Goal: Information Seeking & Learning: Compare options

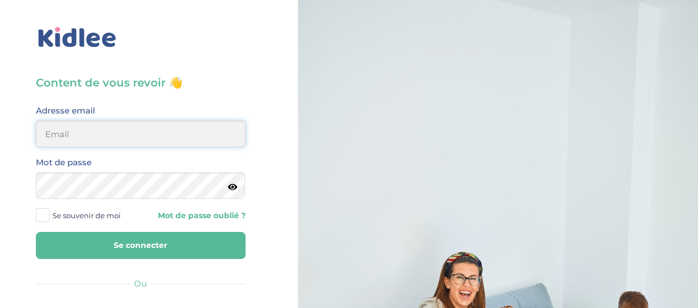
type input "elena.shovkopljas993@gmail.com"
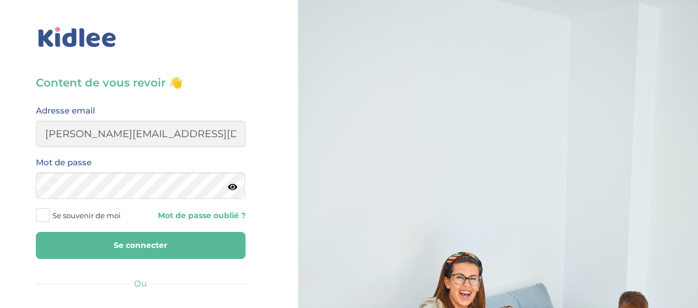
click at [143, 250] on button "Se connecter" at bounding box center [141, 245] width 210 height 27
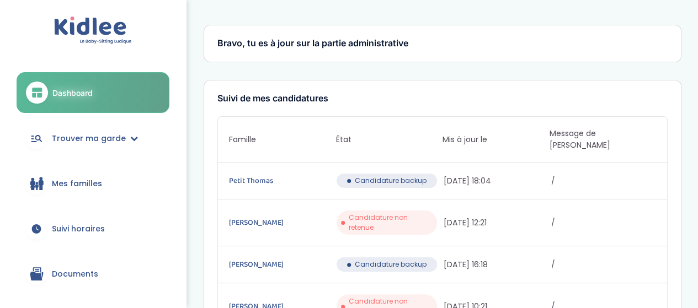
drag, startPoint x: 356, startPoint y: 168, endPoint x: 425, endPoint y: 165, distance: 68.4
click at [425, 174] on div "Candidature backup" at bounding box center [386, 181] width 100 height 14
copy span "Candidature backup"
click at [568, 217] on span "/" at bounding box center [603, 223] width 105 height 12
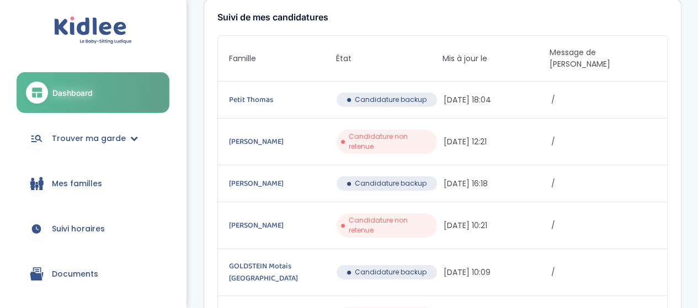
scroll to position [165, 0]
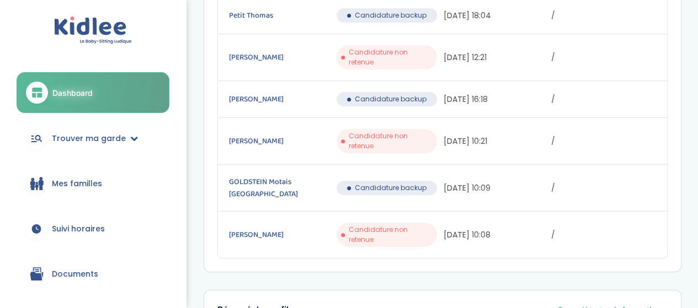
click at [111, 120] on link "Trouver ma garde" at bounding box center [93, 139] width 153 height 40
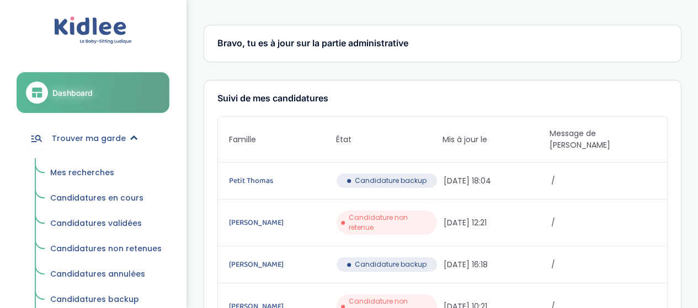
click at [133, 153] on link "Trouver ma garde" at bounding box center [93, 139] width 153 height 40
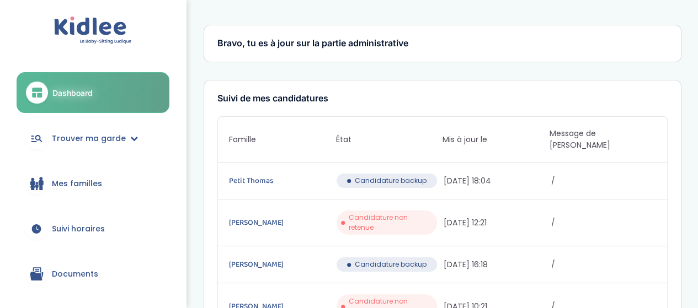
click at [104, 194] on link "Mes familles" at bounding box center [93, 184] width 153 height 40
click at [104, 180] on link "Mes familles" at bounding box center [93, 184] width 153 height 40
click at [119, 141] on span "Trouver ma garde" at bounding box center [89, 139] width 74 height 12
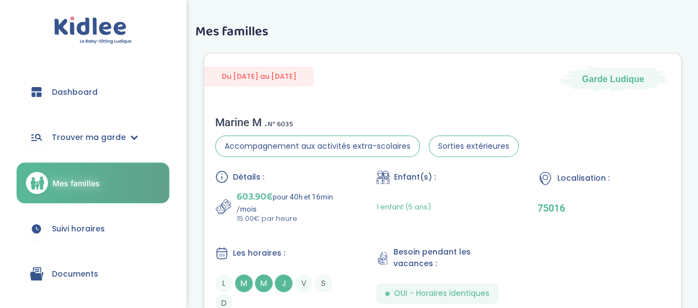
scroll to position [81, 0]
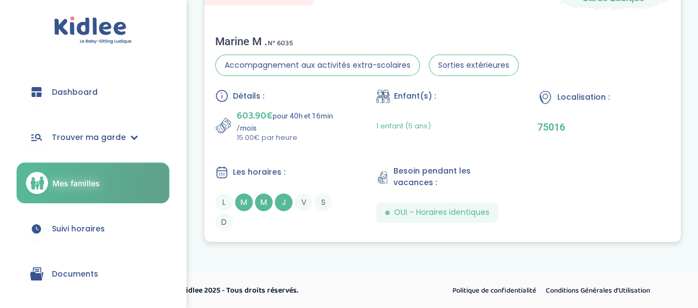
click at [324, 156] on div "Détails : 603.90€ pour 40h et 16min /mois 15.00€ par heure Enfant(s) : 1 enfant…" at bounding box center [442, 160] width 454 height 142
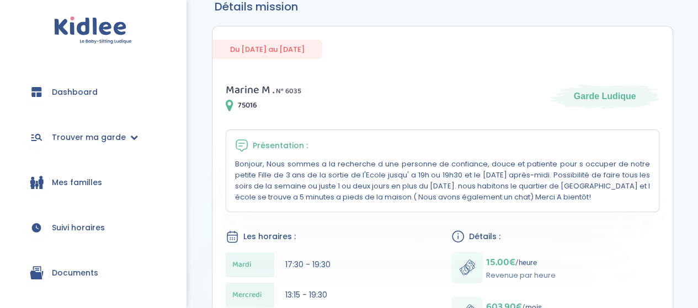
scroll to position [55, 0]
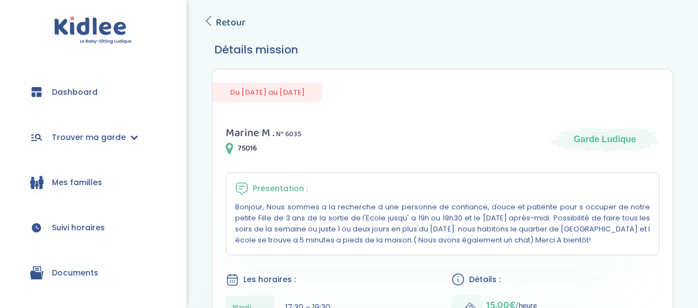
click at [228, 26] on span "Retour" at bounding box center [231, 22] width 30 height 15
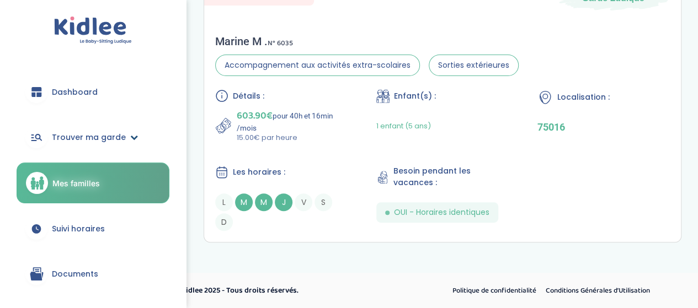
click at [109, 135] on span "Trouver ma garde" at bounding box center [89, 138] width 74 height 12
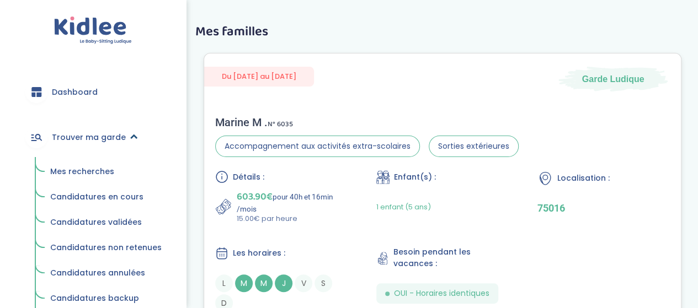
scroll to position [81, 0]
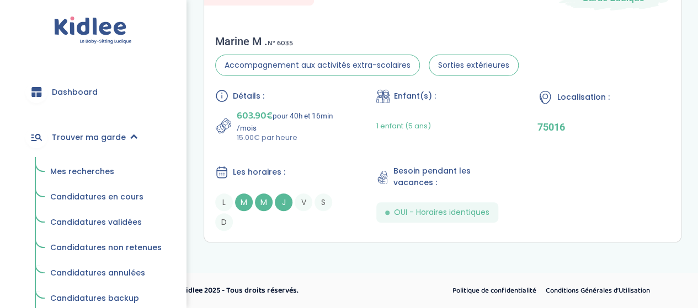
click at [99, 175] on span "Mes recherches" at bounding box center [82, 171] width 64 height 11
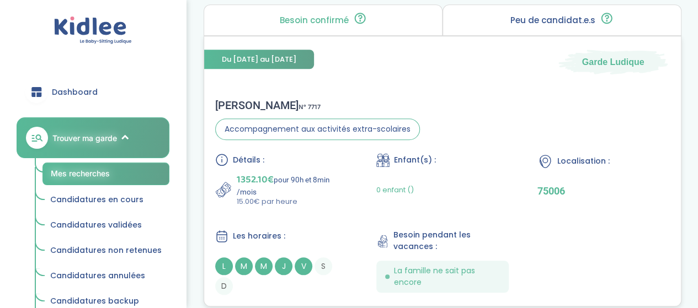
scroll to position [496, 0]
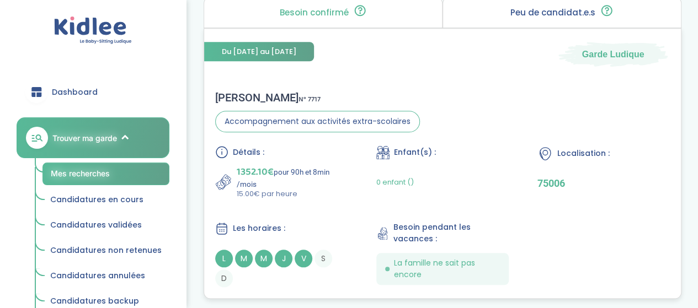
click at [331, 216] on div "Détails : 1352.10€ pour 90h et 8min /mois 15.00€ par heure Enfant(s) : 0 enfant…" at bounding box center [442, 217] width 454 height 142
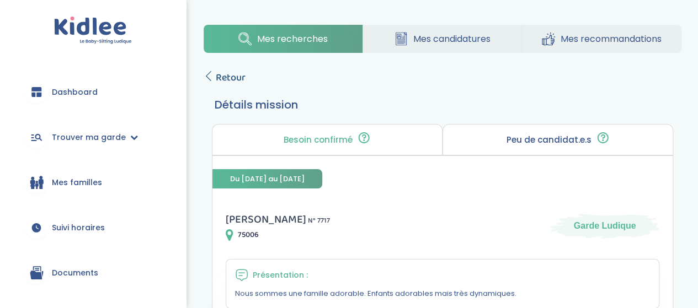
click at [243, 79] on span "Retour" at bounding box center [231, 77] width 30 height 15
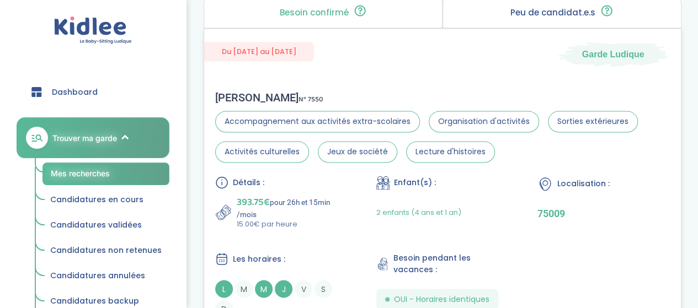
scroll to position [827, 0]
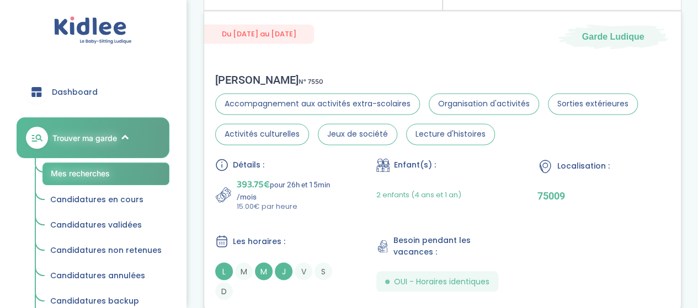
click at [397, 62] on div "Jin Z . N° 7550 Accompagnement aux activités extra-scolaires Organisation d'act…" at bounding box center [442, 186] width 476 height 249
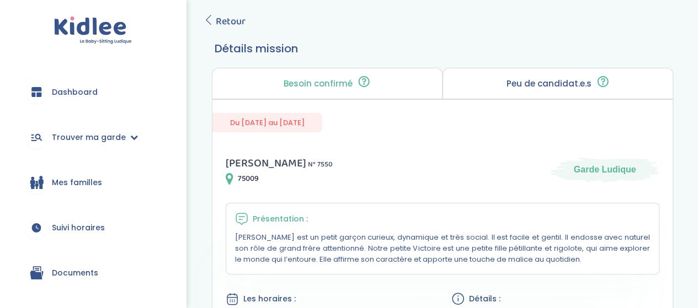
scroll to position [55, 0]
click at [238, 16] on span "Retour" at bounding box center [231, 22] width 30 height 15
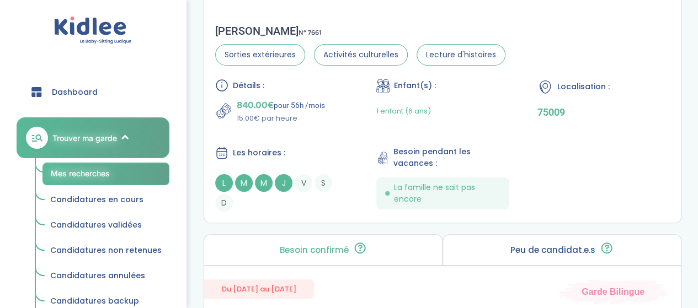
scroll to position [2151, 0]
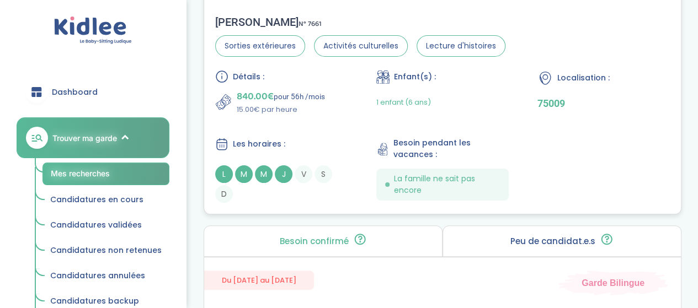
click at [307, 106] on p "15.00€ par heure" at bounding box center [281, 109] width 88 height 11
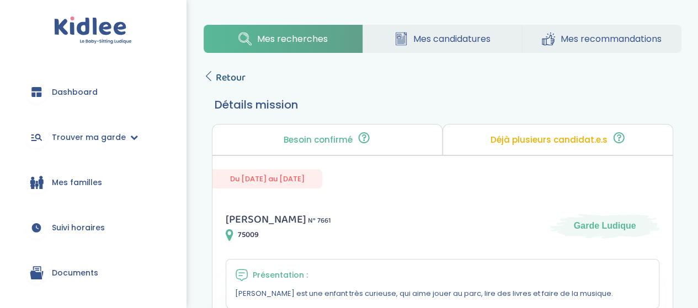
click at [232, 73] on span "Retour" at bounding box center [231, 77] width 30 height 15
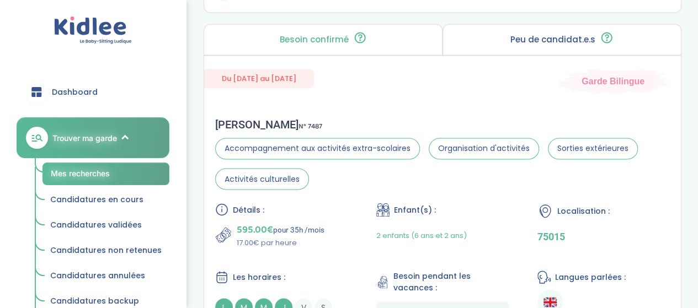
scroll to position [3088, 0]
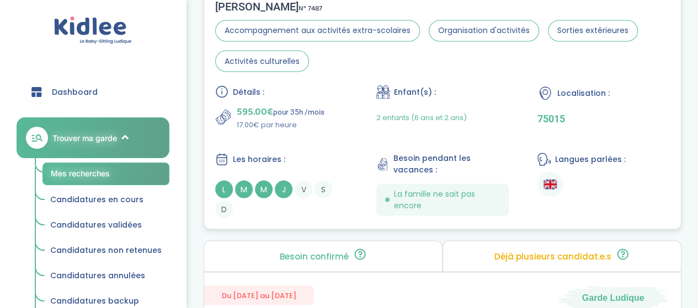
click at [311, 119] on p "595.00€ pour 35h /mois" at bounding box center [281, 111] width 88 height 15
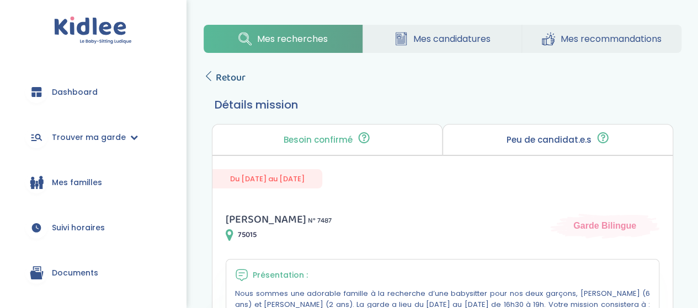
click at [206, 77] on icon at bounding box center [208, 76] width 10 height 10
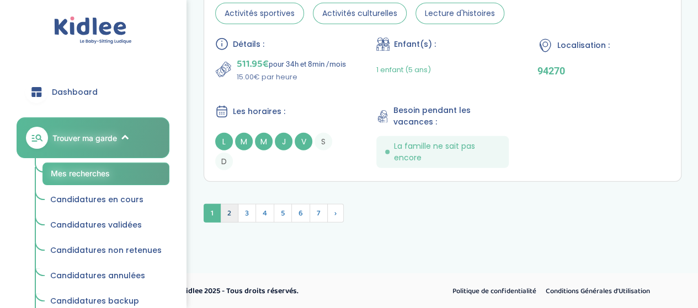
click at [230, 212] on span "2" at bounding box center [229, 213] width 18 height 19
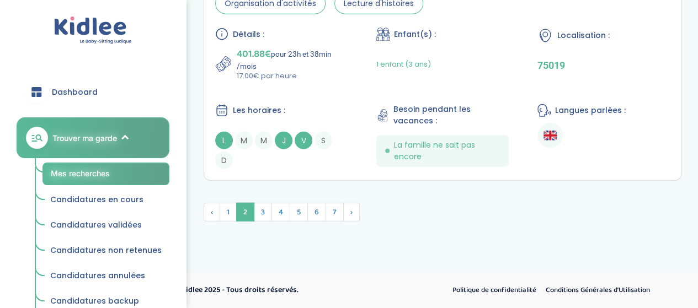
scroll to position [3419, 0]
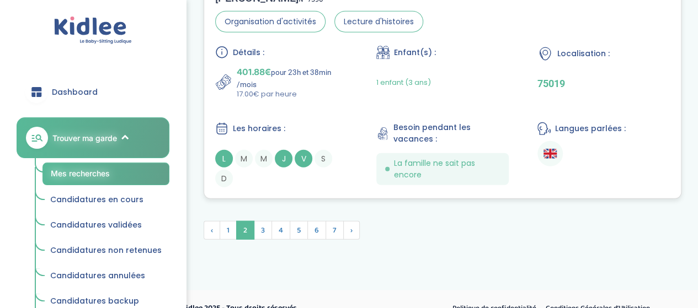
click at [334, 92] on div "Détails : 401.88€ pour 23h et 38min /mois 17.00€ par heure Enfant(s) : 1 enfant…" at bounding box center [442, 117] width 454 height 142
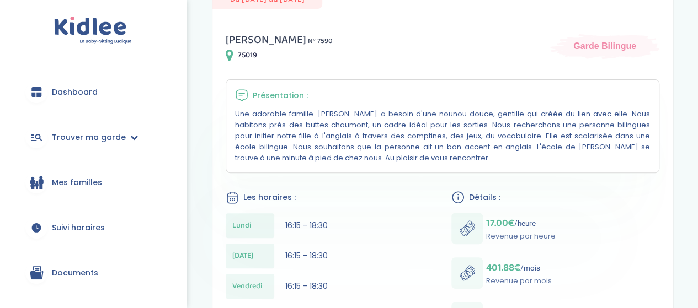
scroll to position [55, 0]
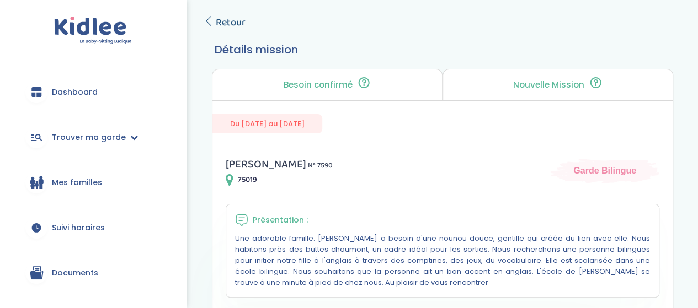
click at [239, 30] on span "Retour" at bounding box center [231, 22] width 30 height 15
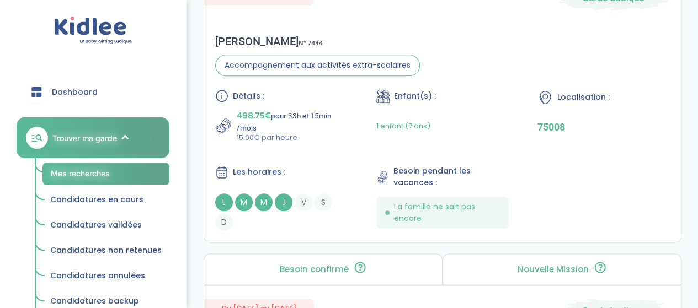
scroll to position [551, 0]
click at [378, 132] on div "1 enfant (7 ans)" at bounding box center [403, 127] width 54 height 35
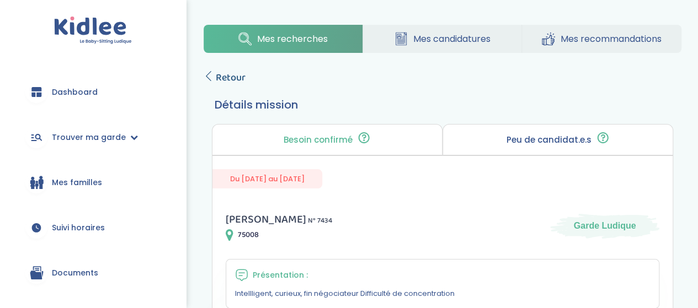
click at [217, 71] on span "Retour" at bounding box center [231, 77] width 30 height 15
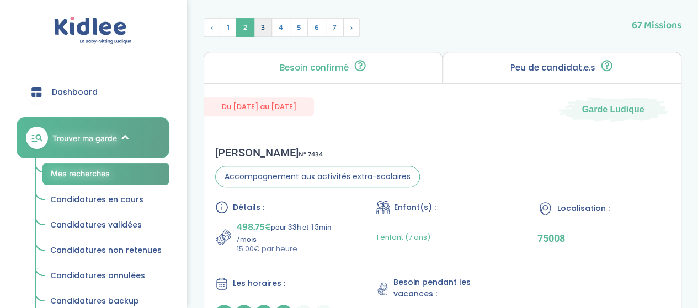
click at [267, 30] on span "3" at bounding box center [263, 27] width 18 height 19
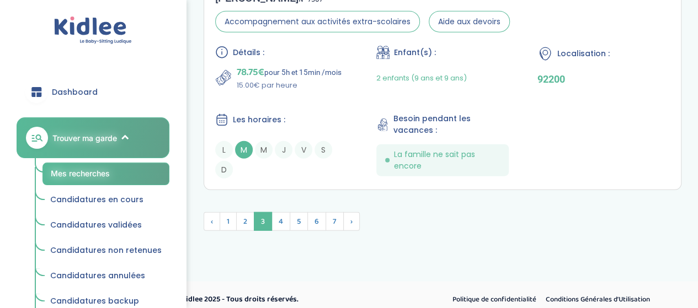
scroll to position [3412, 0]
click at [276, 214] on span "4" at bounding box center [280, 221] width 19 height 19
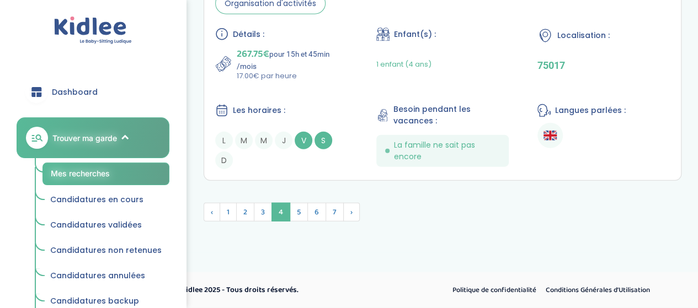
scroll to position [3386, 0]
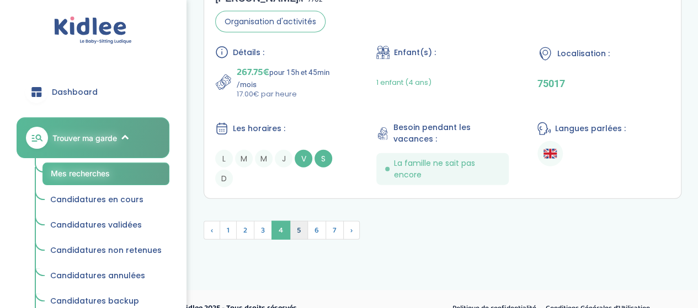
click at [300, 226] on span "5" at bounding box center [299, 230] width 18 height 19
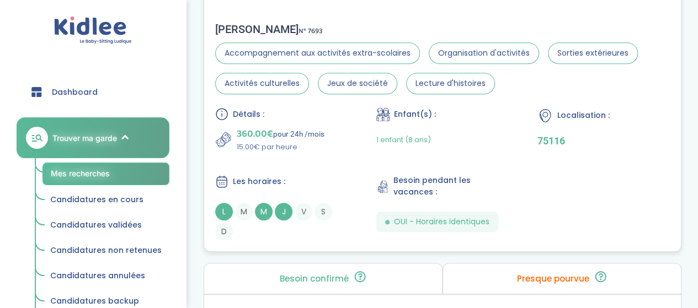
scroll to position [2404, 0]
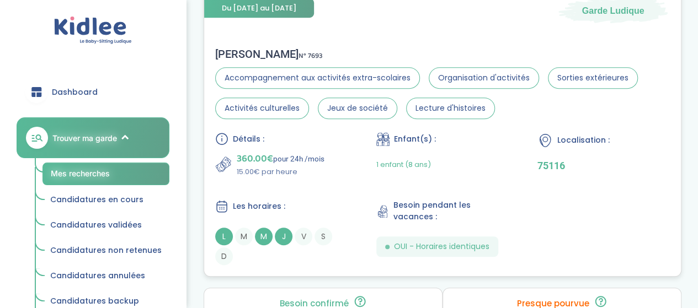
click at [323, 153] on div "Détails : 360.00€ pour 24h /mois 15.00€ par heure" at bounding box center [281, 154] width 132 height 45
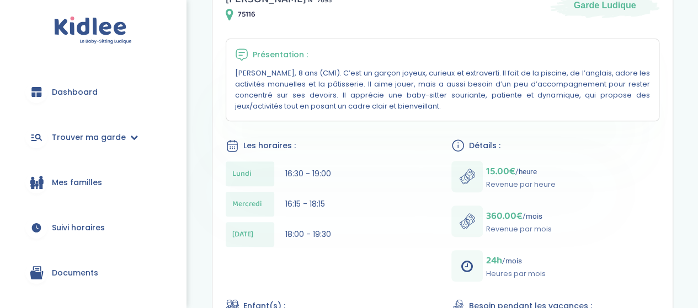
scroll to position [55, 0]
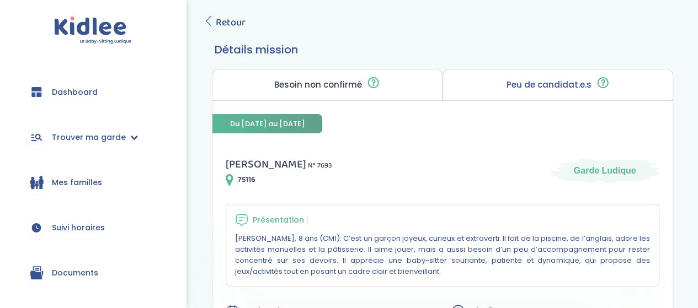
click at [238, 19] on span "Retour" at bounding box center [231, 22] width 30 height 15
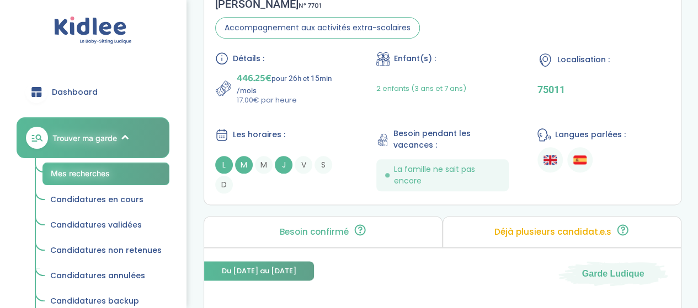
scroll to position [474, 0]
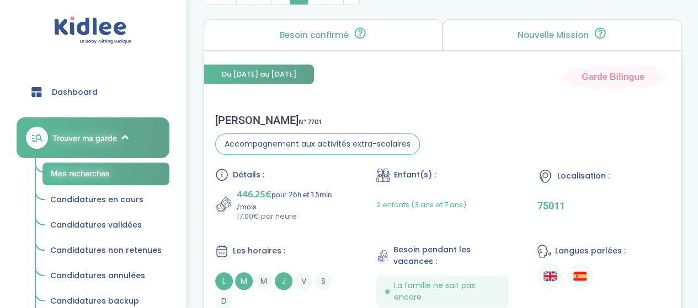
click at [448, 148] on div "Elsa G . N° 7701 Accompagnement aux activités extra-scolaires Détails : 446.25€…" at bounding box center [442, 212] width 476 height 218
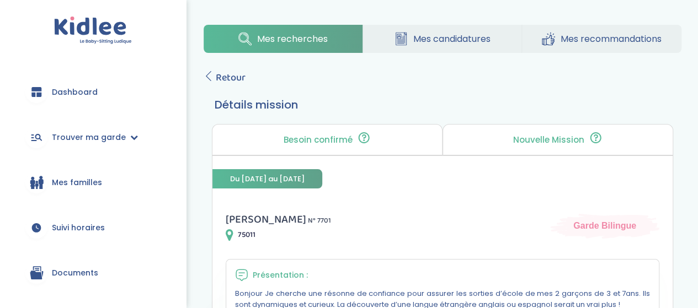
click at [225, 80] on span "Retour" at bounding box center [231, 77] width 30 height 15
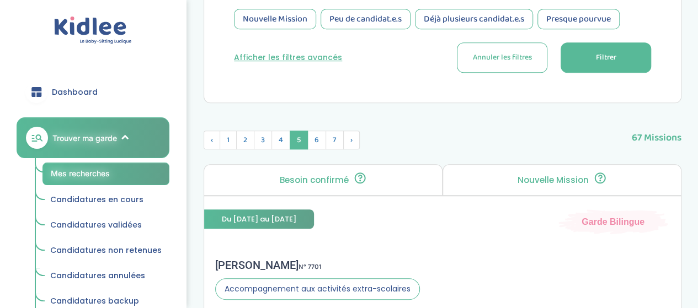
scroll to position [331, 0]
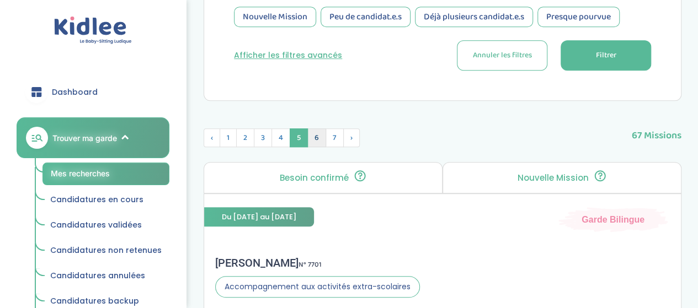
click at [310, 142] on span "6" at bounding box center [316, 137] width 19 height 19
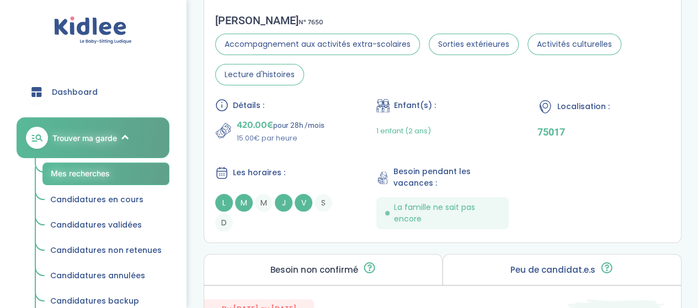
scroll to position [2040, 0]
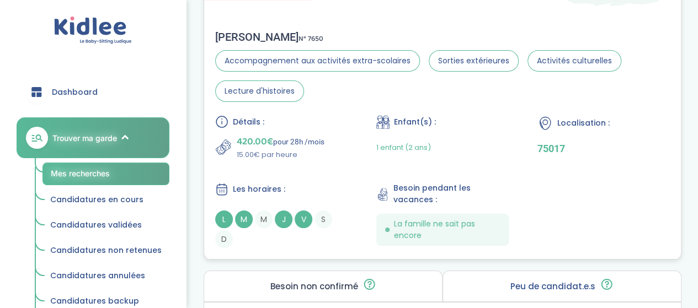
click at [324, 170] on div "Détails : 420.00€ pour 28h /mois 15.00€ par heure Enfant(s) : 1 enfant (2 ans) …" at bounding box center [442, 181] width 454 height 133
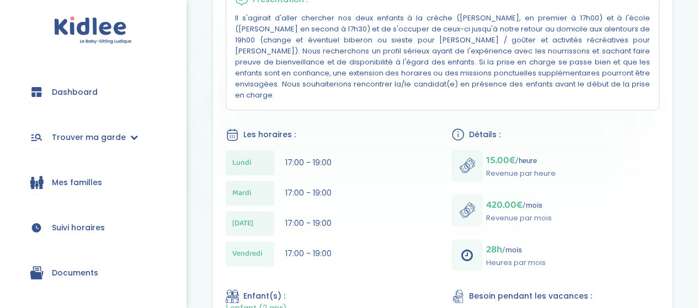
scroll to position [55, 0]
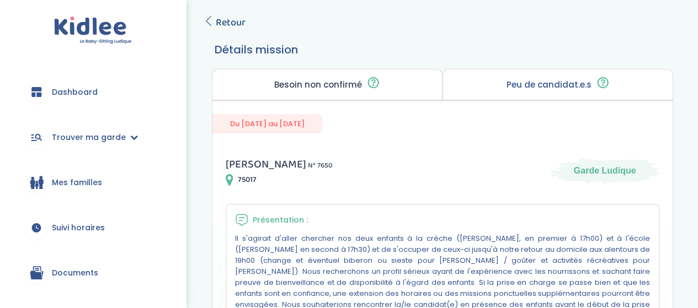
click at [222, 19] on span "Retour" at bounding box center [231, 22] width 30 height 15
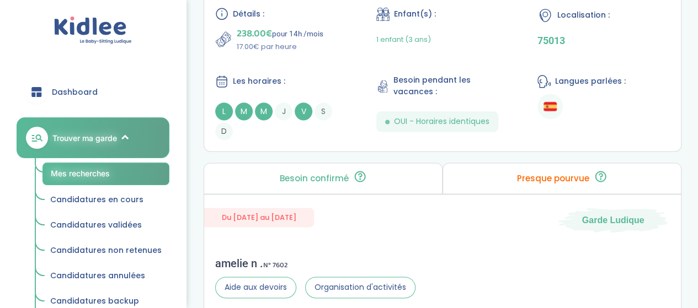
scroll to position [2923, 0]
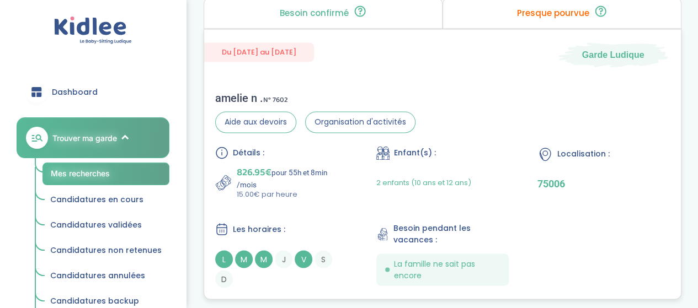
click at [304, 167] on p "826.95€ pour 55h et 8min /mois" at bounding box center [292, 177] width 111 height 24
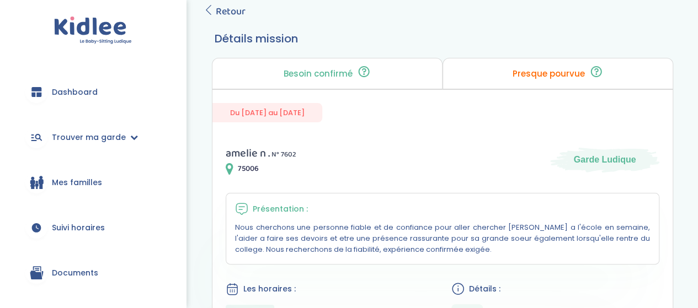
scroll to position [55, 0]
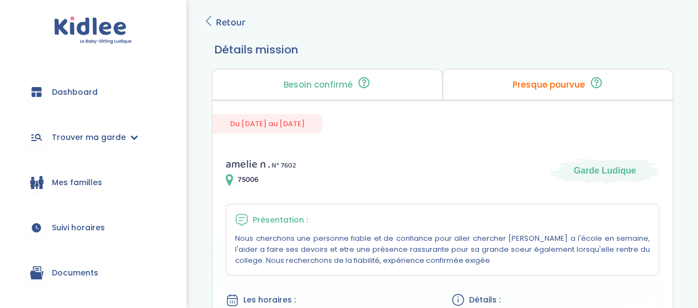
click at [242, 26] on span "Retour" at bounding box center [231, 22] width 30 height 15
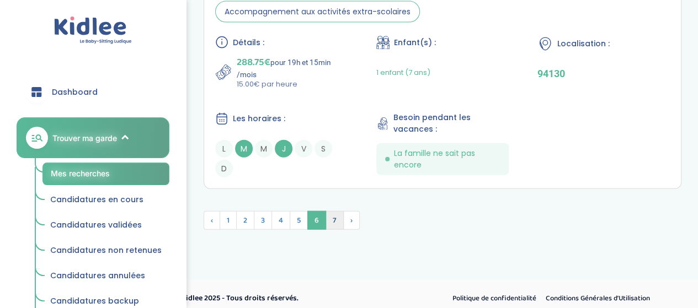
click at [336, 217] on span "7" at bounding box center [334, 220] width 18 height 19
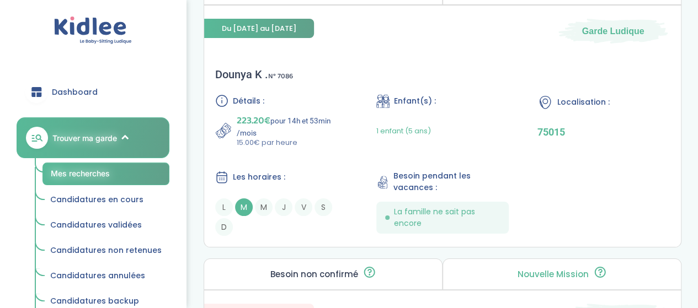
scroll to position [2055, 0]
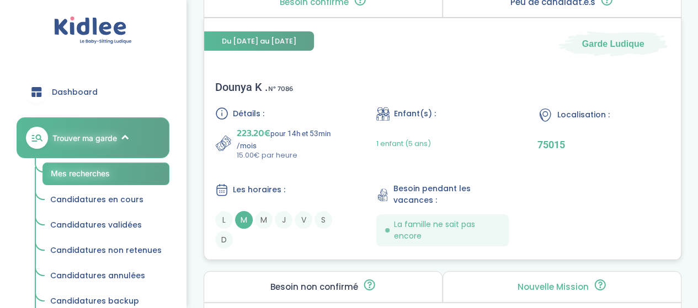
click at [364, 158] on div "Détails : 223.20€ pour 14h et 53min /mois 15.00€ par heure Enfant(s) : 1 enfant…" at bounding box center [442, 178] width 454 height 142
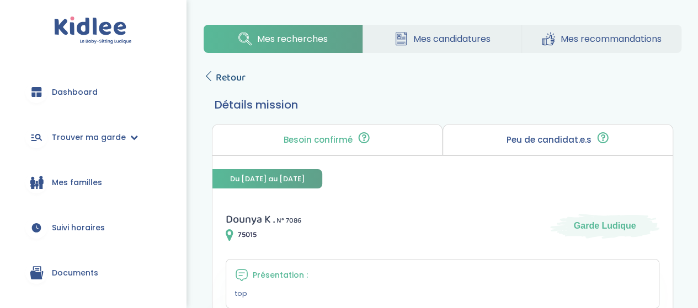
click at [228, 80] on span "Retour" at bounding box center [231, 77] width 30 height 15
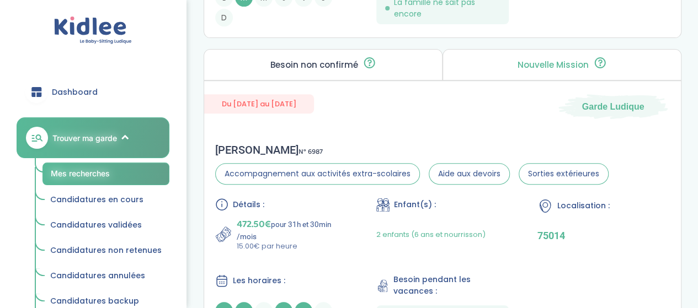
scroll to position [2442, 0]
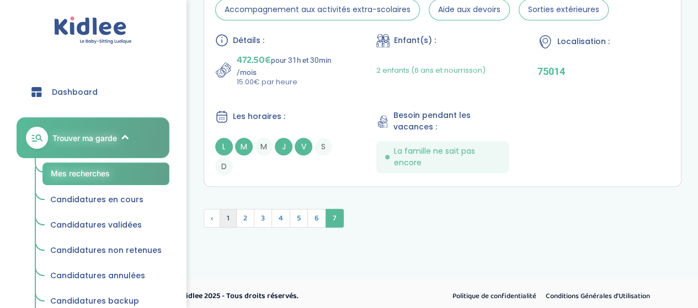
click at [219, 209] on span "1" at bounding box center [227, 218] width 17 height 19
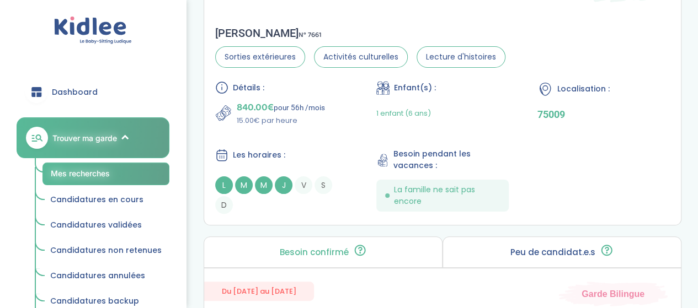
scroll to position [2151, 0]
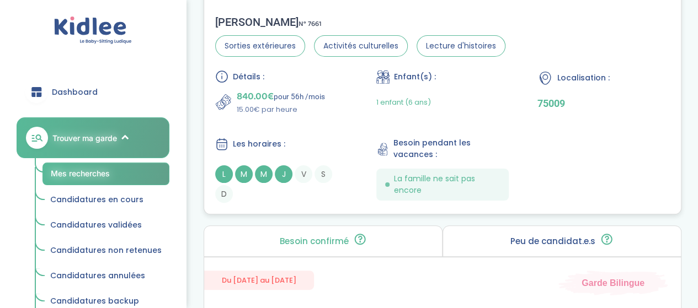
click at [374, 110] on div "Détails : 840.00€ pour 56h /mois 15.00€ par heure Enfant(s) : 1 enfant (6 ans) …" at bounding box center [442, 136] width 454 height 133
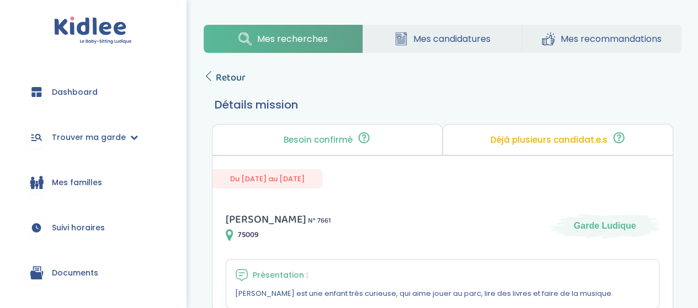
click at [237, 82] on span "Retour" at bounding box center [231, 77] width 30 height 15
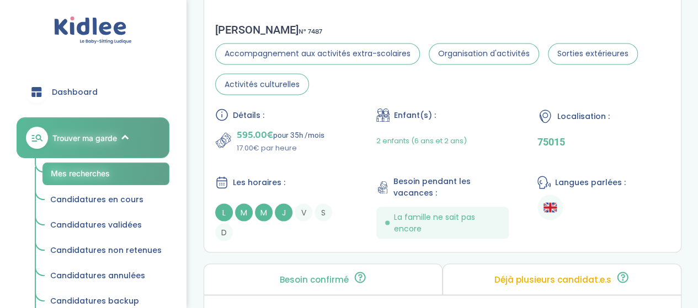
scroll to position [3088, 0]
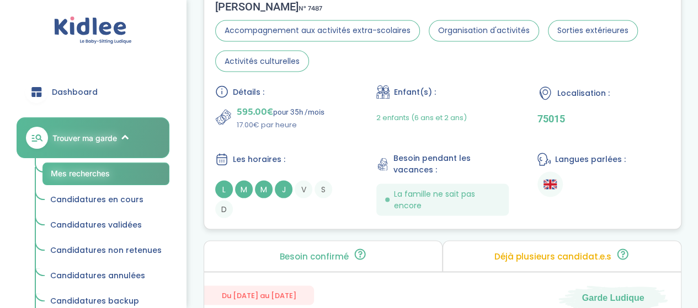
click at [315, 146] on div "Détails : 595.00€ pour 35h /mois 17.00€ par heure Enfant(s) : 2 enfants (6 ans …" at bounding box center [442, 151] width 454 height 133
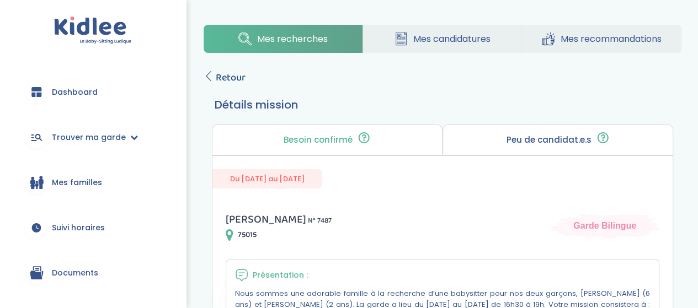
click at [232, 82] on span "Retour" at bounding box center [231, 77] width 30 height 15
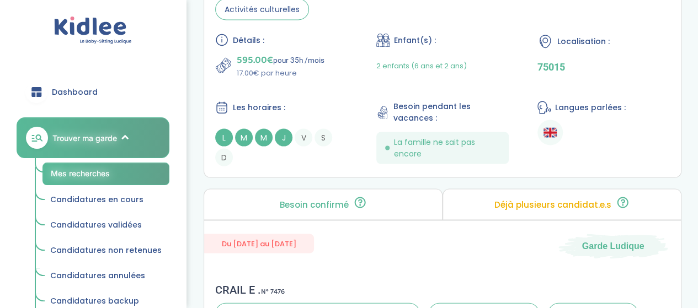
scroll to position [3470, 0]
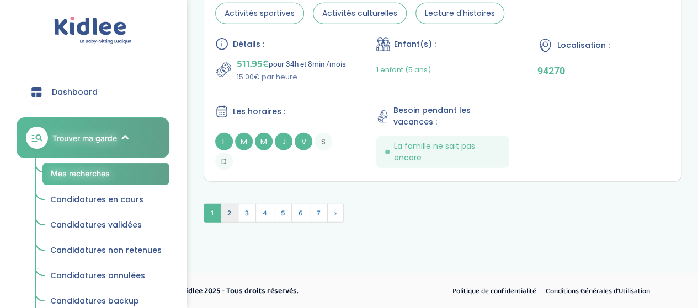
click at [234, 218] on span "2" at bounding box center [229, 213] width 18 height 19
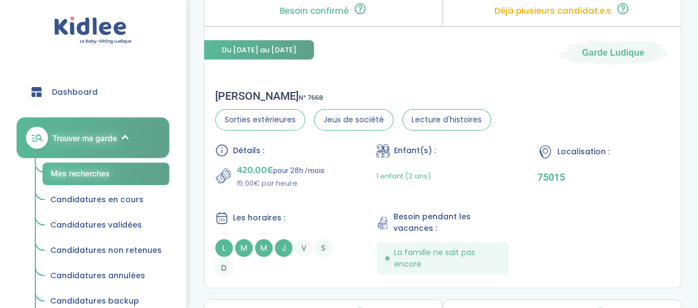
scroll to position [2040, 0]
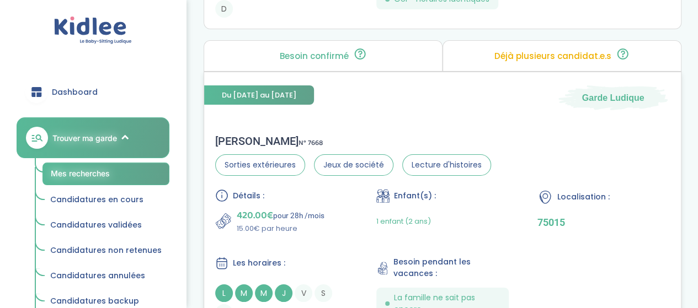
click at [344, 247] on div "Détails : 420.00€ pour 28h /mois 15.00€ par heure Enfant(s) : 1 enfant (2 ans) …" at bounding box center [442, 255] width 454 height 133
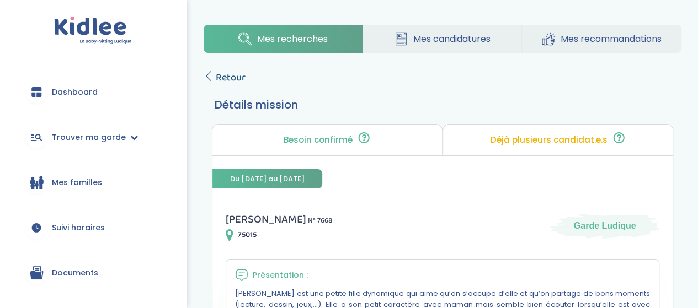
click at [233, 78] on span "Retour" at bounding box center [231, 77] width 30 height 15
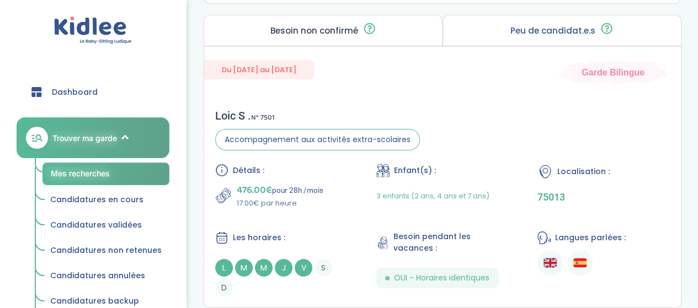
scroll to position [1541, 0]
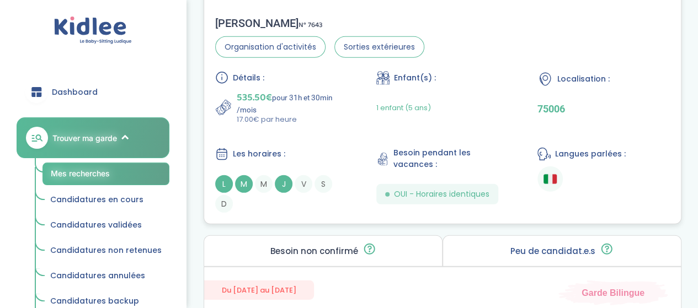
click at [336, 127] on div "Détails : 535.50€ pour 31h et 30min /mois 17.00€ par heure Enfant(s) : 1 enfant…" at bounding box center [442, 142] width 454 height 142
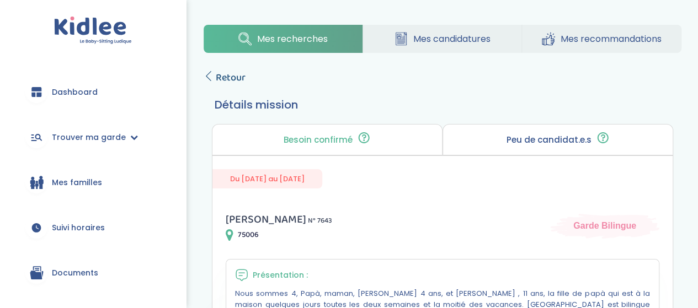
click at [233, 77] on span "Retour" at bounding box center [231, 77] width 30 height 15
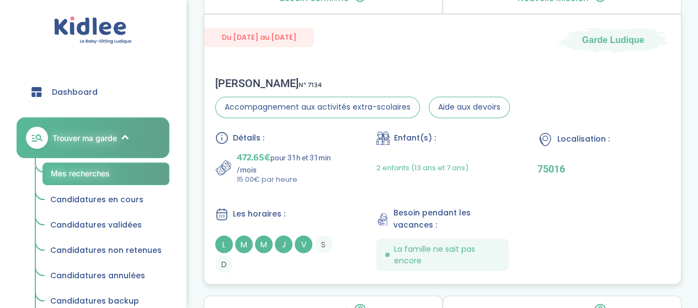
scroll to position [879, 0]
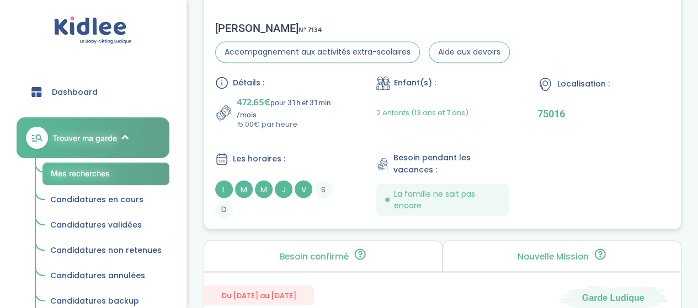
click at [324, 116] on p "472.65€ pour 31h et 31min /mois" at bounding box center [292, 107] width 111 height 24
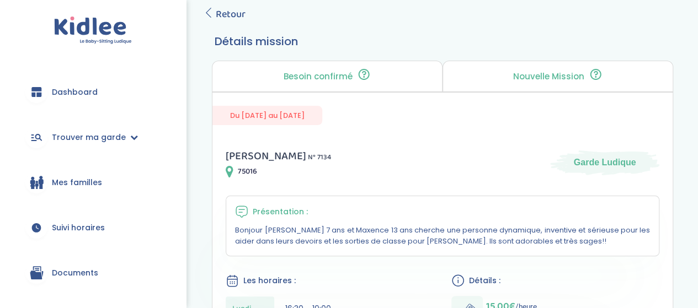
scroll to position [55, 0]
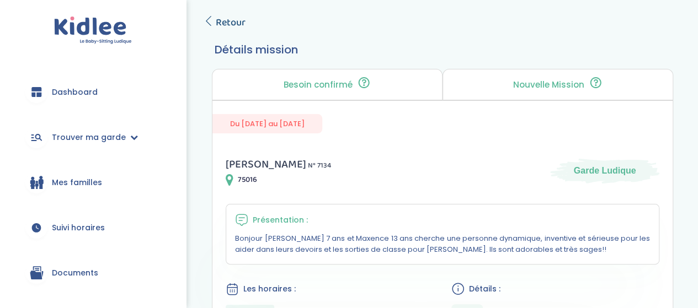
click at [235, 23] on span "Retour" at bounding box center [231, 22] width 30 height 15
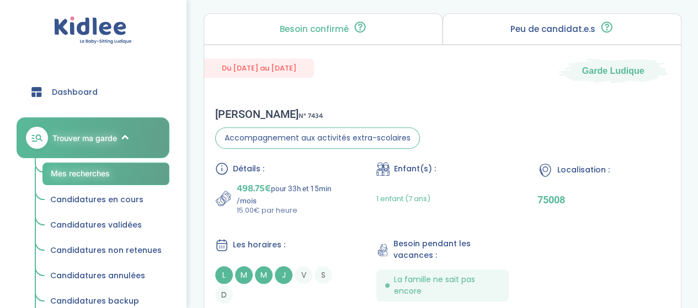
scroll to position [548, 0]
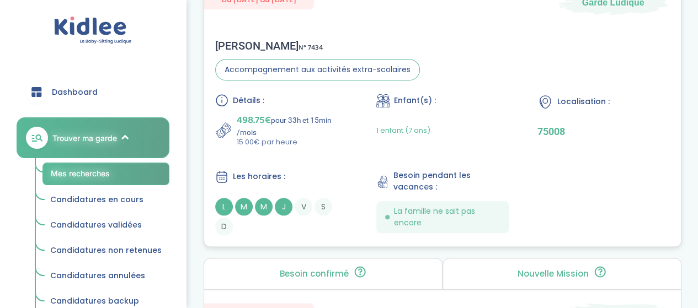
click at [292, 167] on div "Détails : 498.75€ pour 33h et 15min /mois 15.00€ par heure Enfant(s) : 1 enfant…" at bounding box center [442, 165] width 454 height 142
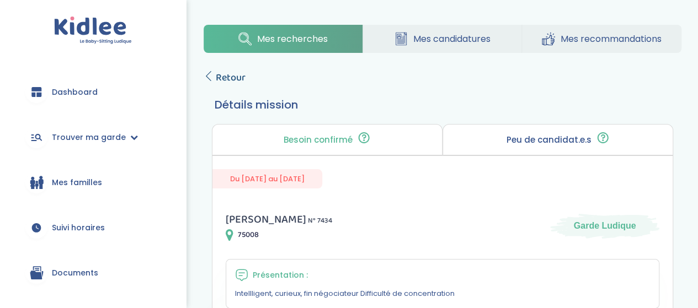
click at [240, 78] on span "Retour" at bounding box center [231, 77] width 30 height 15
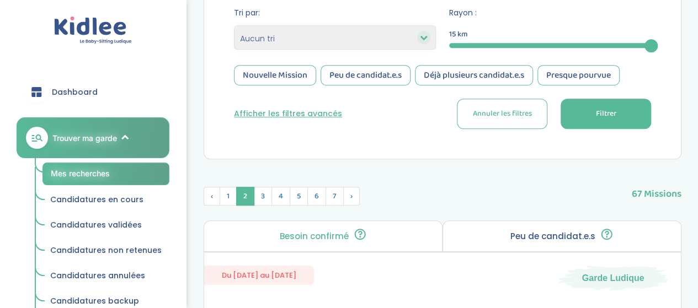
scroll to position [276, 0]
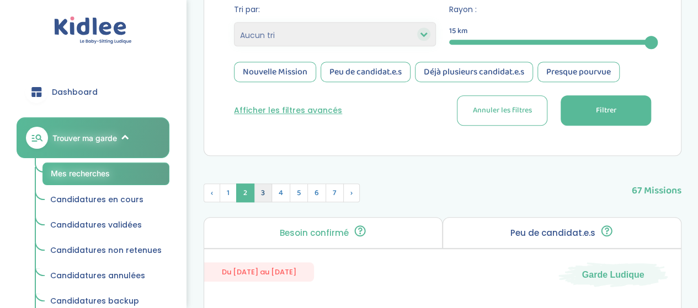
click at [261, 196] on span "3" at bounding box center [263, 193] width 18 height 19
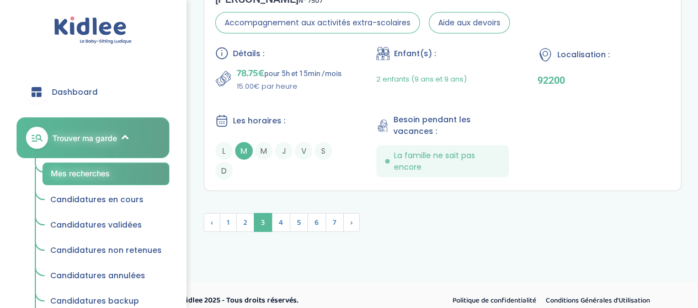
scroll to position [3412, 0]
click at [286, 212] on span "4" at bounding box center [280, 221] width 19 height 19
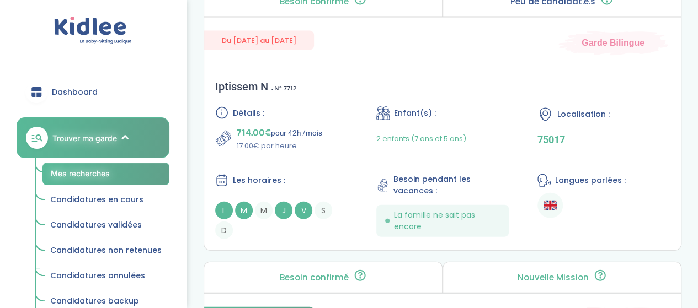
scroll to position [1070, 0]
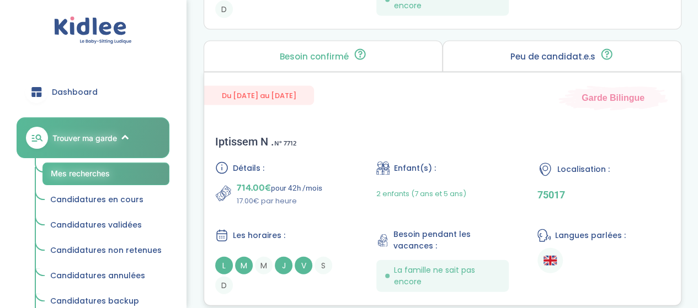
click at [300, 170] on div "Détails :" at bounding box center [281, 168] width 132 height 13
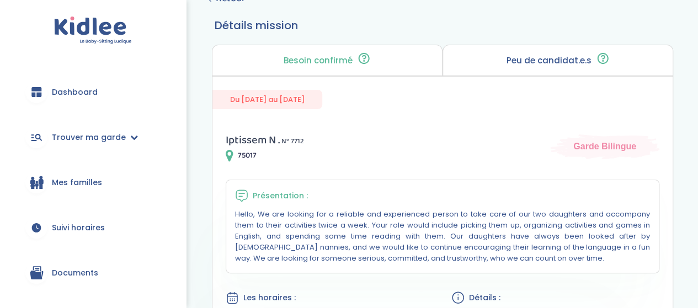
scroll to position [55, 0]
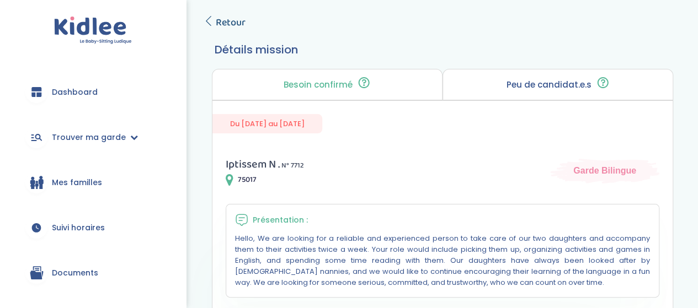
click at [240, 27] on span "Retour" at bounding box center [231, 22] width 30 height 15
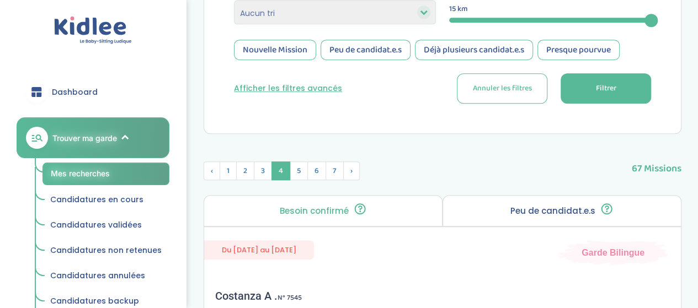
scroll to position [294, 0]
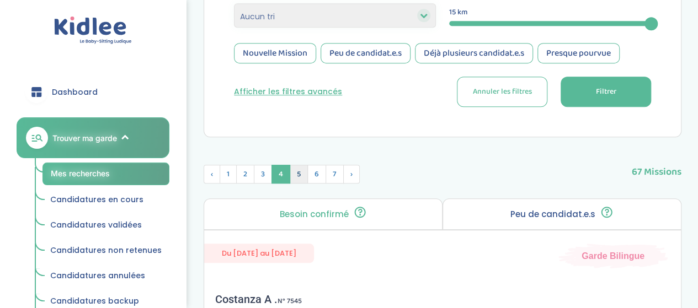
click at [295, 179] on span "5" at bounding box center [299, 174] width 18 height 19
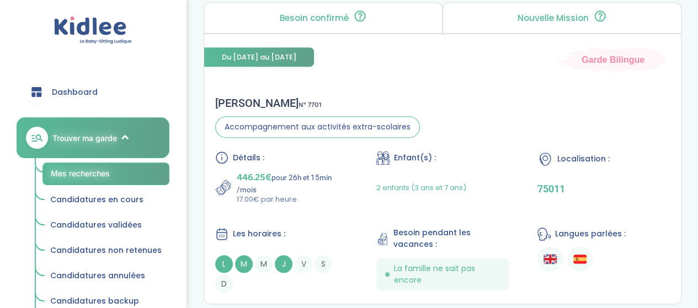
scroll to position [515, 0]
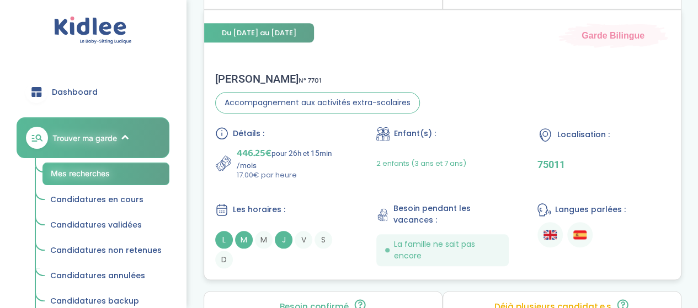
click at [356, 179] on div "Détails : 446.25€ pour 26h et 15min /mois 17.00€ par heure Enfant(s) : 2 enfant…" at bounding box center [442, 198] width 454 height 142
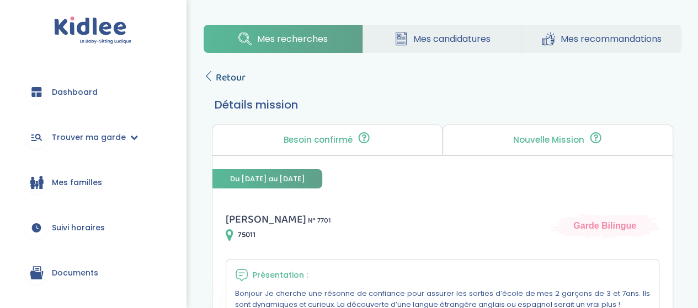
click at [241, 73] on span "Retour" at bounding box center [231, 77] width 30 height 15
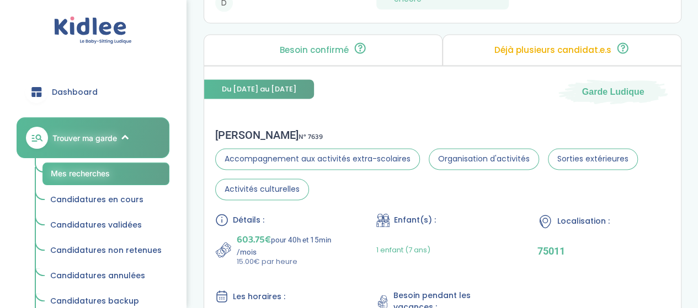
scroll to position [882, 0]
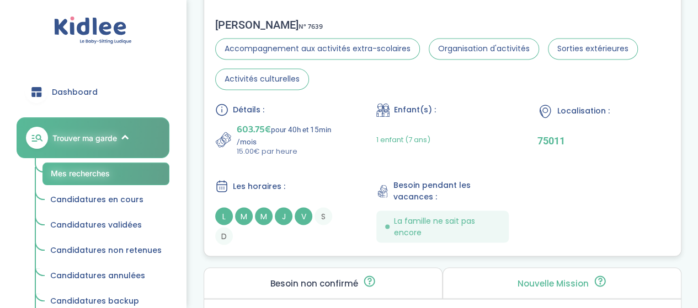
click at [344, 132] on p "603.75€ pour 40h et 15min /mois" at bounding box center [292, 134] width 111 height 24
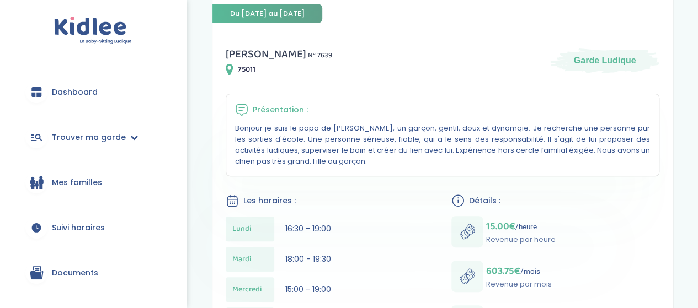
scroll to position [55, 0]
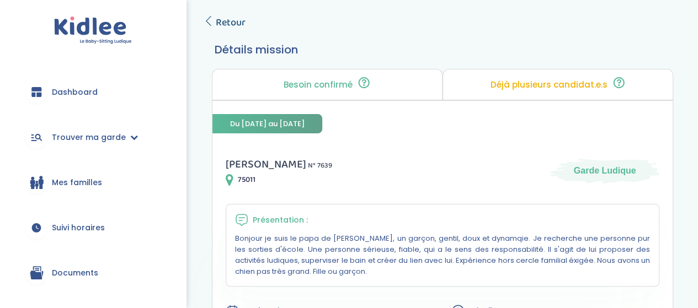
click at [229, 25] on span "Retour" at bounding box center [231, 22] width 30 height 15
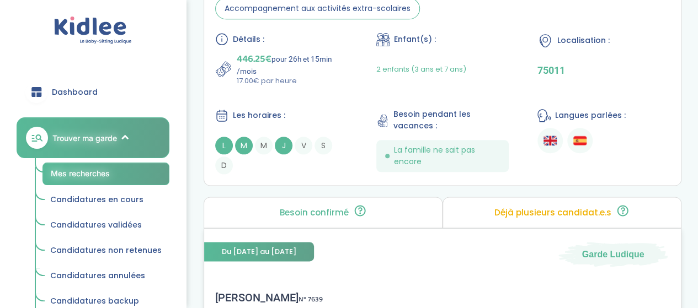
scroll to position [551, 0]
